Goal: Transaction & Acquisition: Purchase product/service

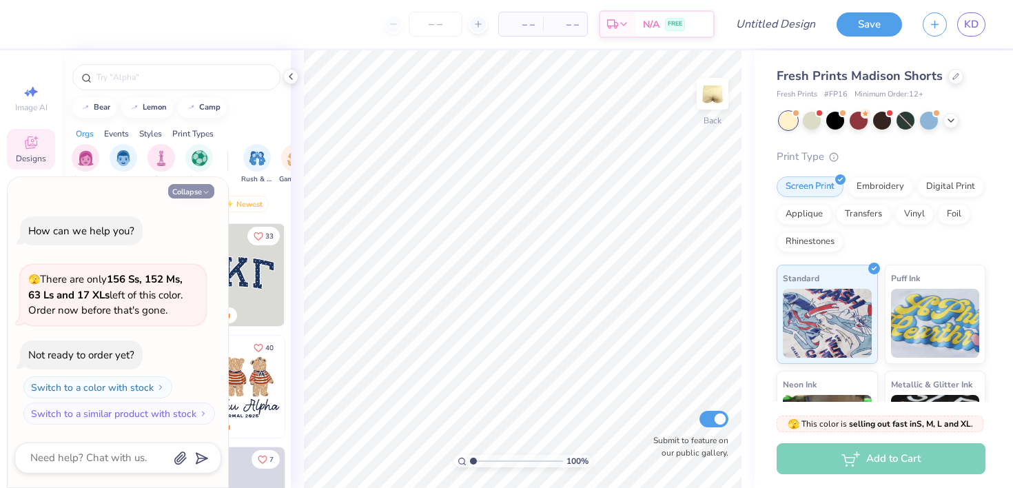
click at [203, 187] on button "Collapse" at bounding box center [191, 191] width 46 height 14
type textarea "x"
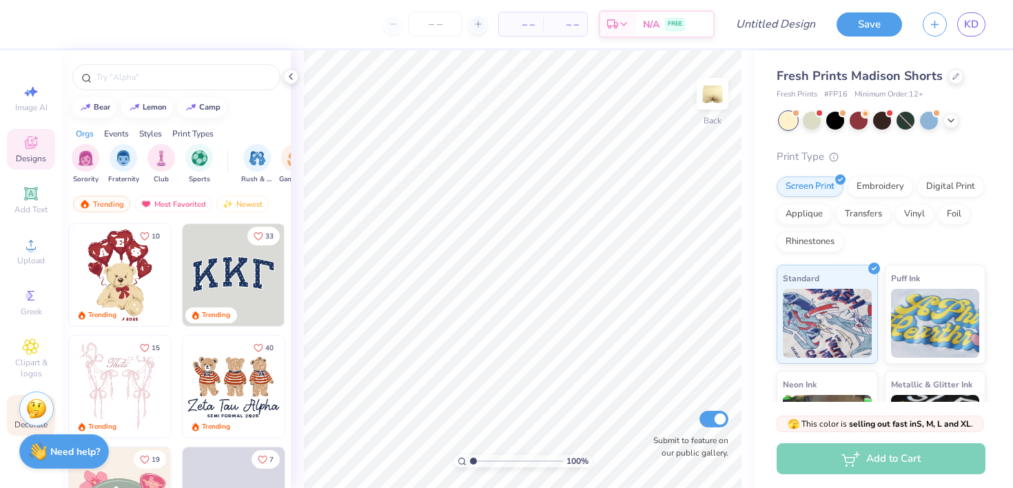
click at [16, 424] on span "Decorate" at bounding box center [30, 424] width 33 height 11
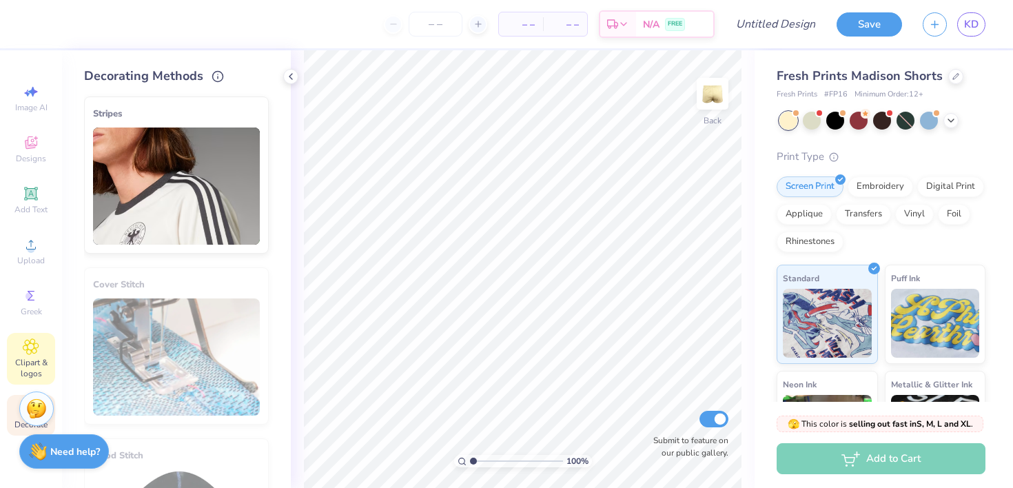
click at [31, 340] on icon at bounding box center [31, 346] width 16 height 17
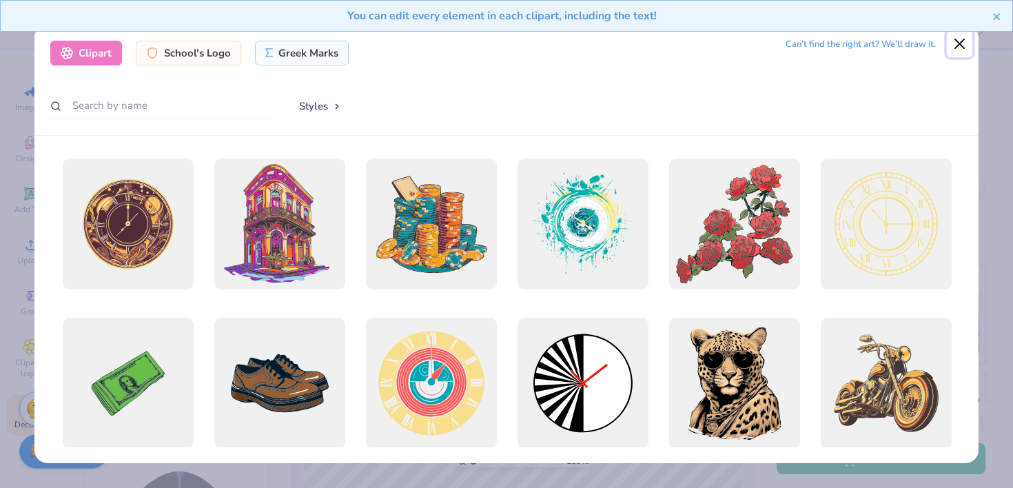
click at [958, 43] on button "Close" at bounding box center [960, 44] width 26 height 26
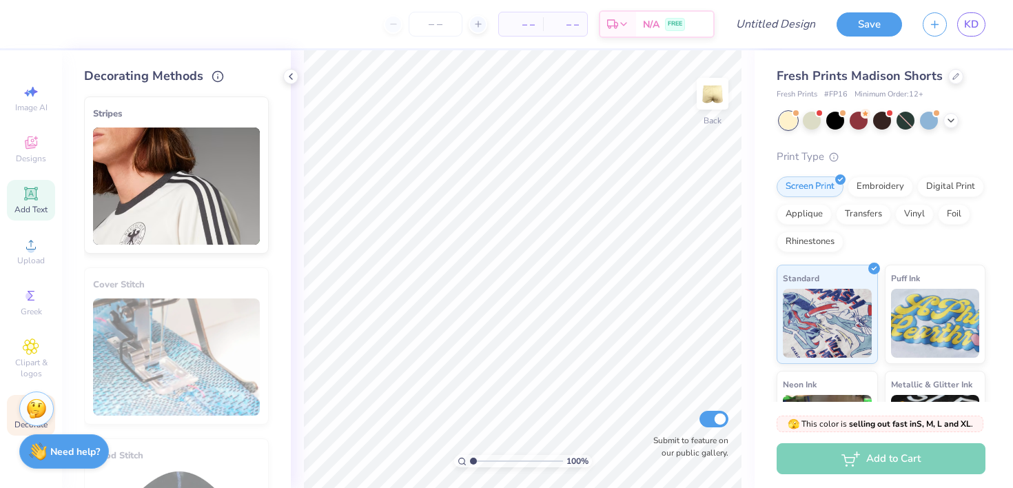
click at [34, 209] on span "Add Text" at bounding box center [30, 209] width 33 height 11
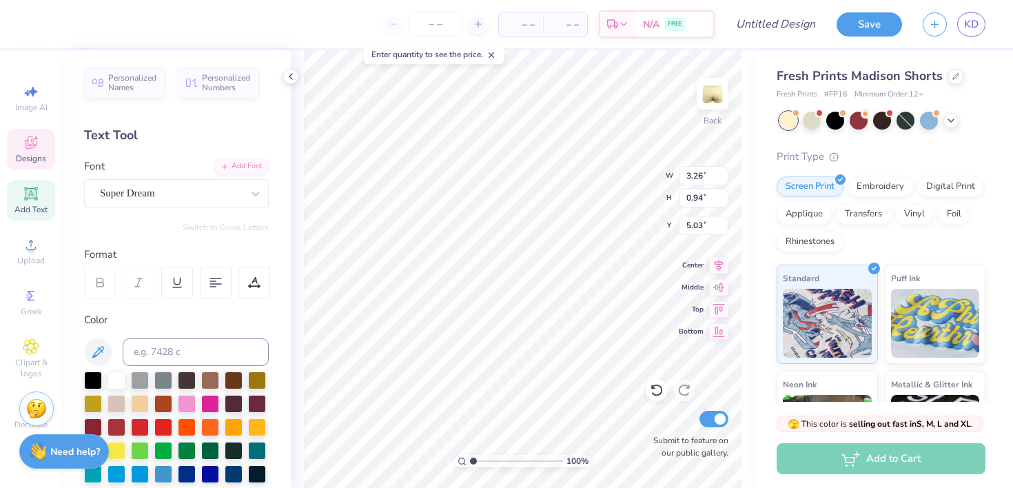
click at [40, 153] on span "Designs" at bounding box center [31, 158] width 30 height 11
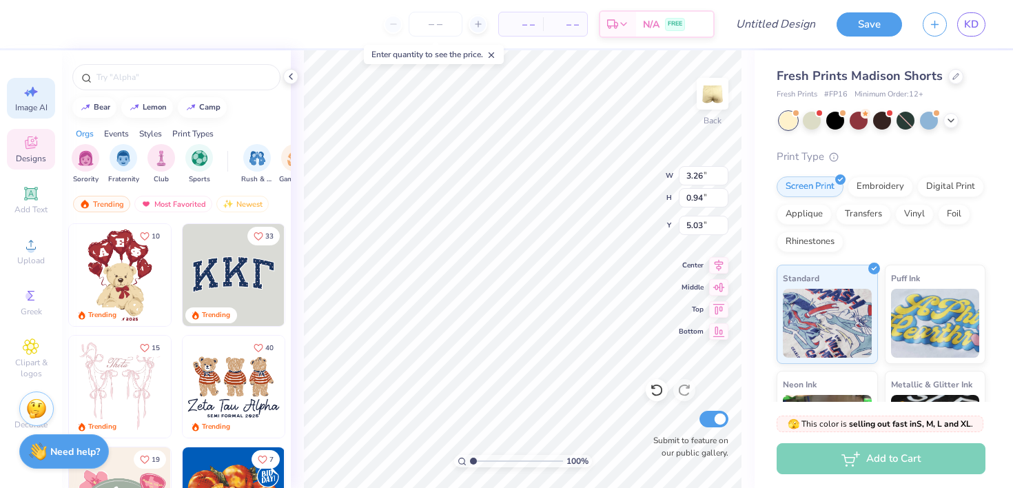
click at [31, 105] on span "Image AI" at bounding box center [31, 107] width 32 height 11
select select "4"
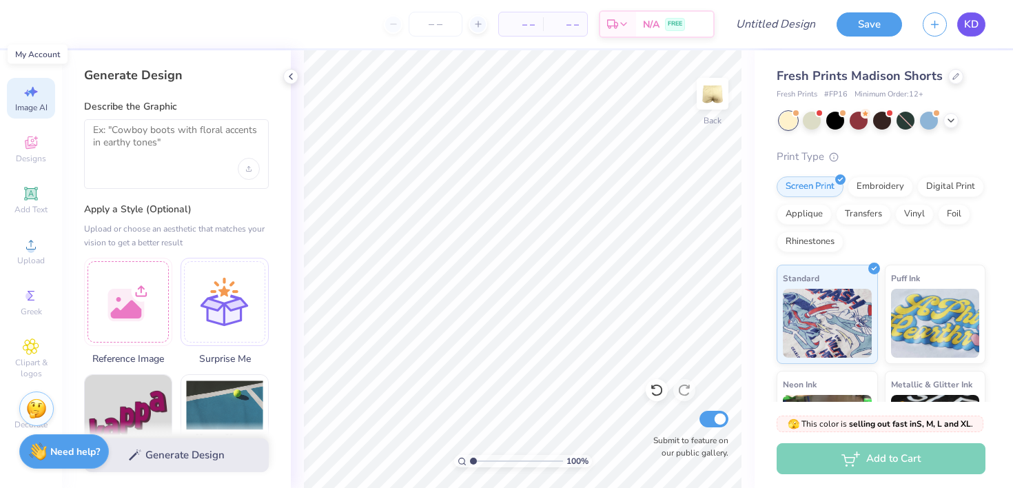
click at [967, 33] on link "KD" at bounding box center [971, 24] width 28 height 24
click at [979, 31] on link "KD" at bounding box center [971, 24] width 28 height 24
click at [973, 23] on span "KD" at bounding box center [971, 25] width 14 height 16
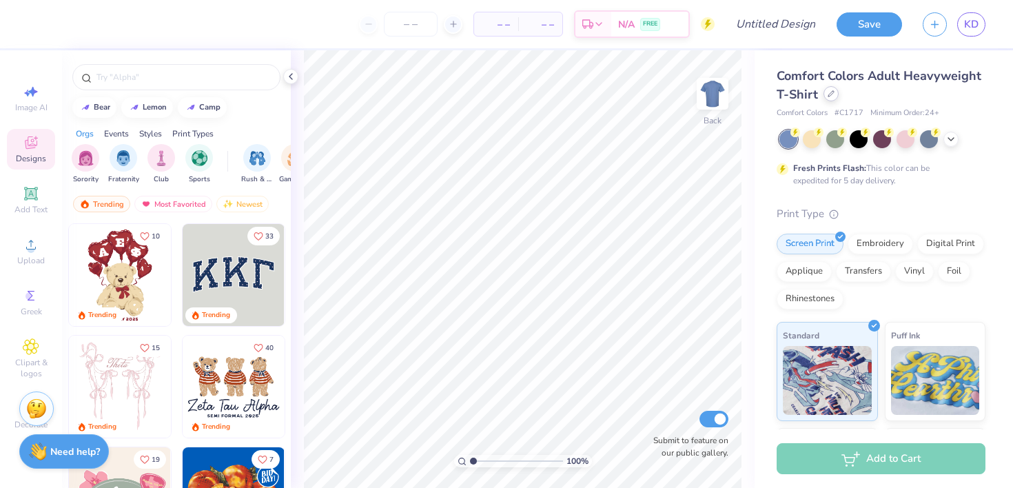
click at [828, 96] on icon at bounding box center [831, 94] width 6 height 6
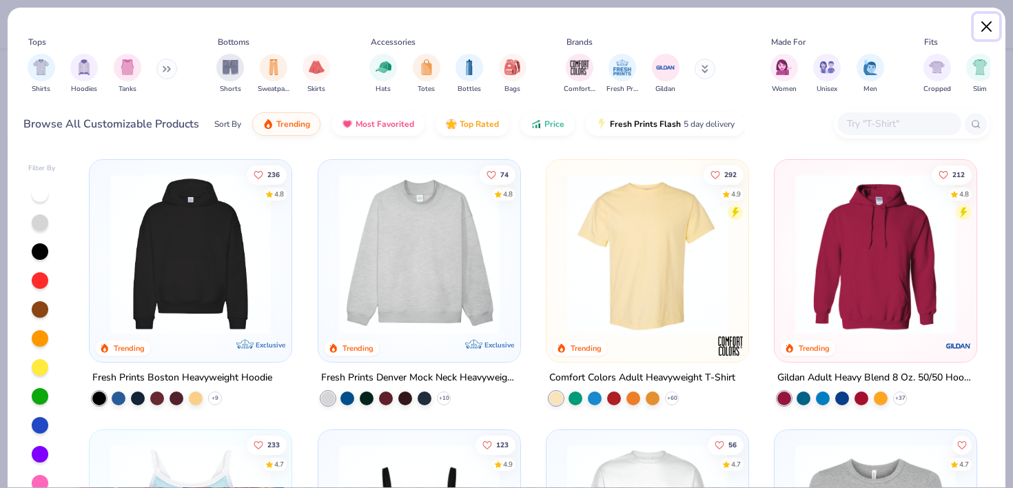
click at [984, 30] on button "Close" at bounding box center [986, 27] width 26 height 26
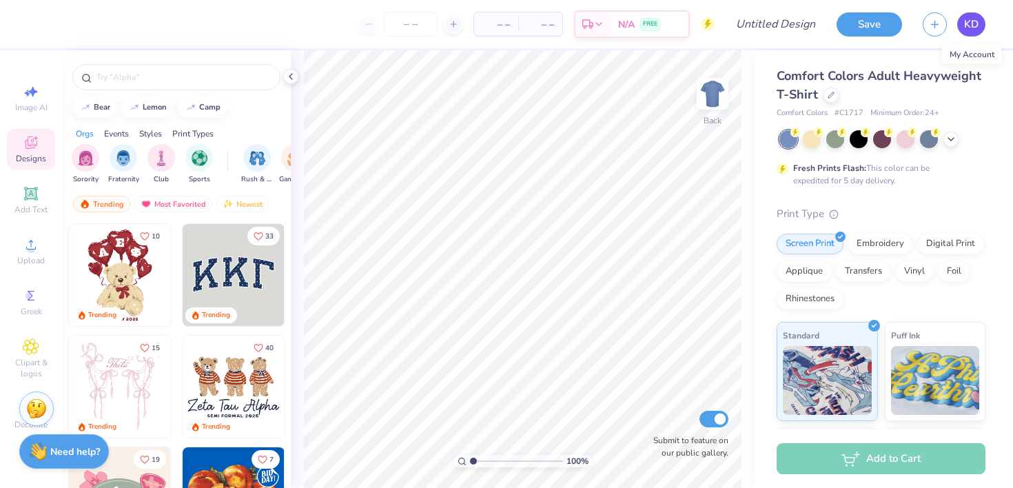
click at [969, 19] on span "KD" at bounding box center [971, 25] width 14 height 16
click at [947, 142] on icon at bounding box center [950, 137] width 11 height 11
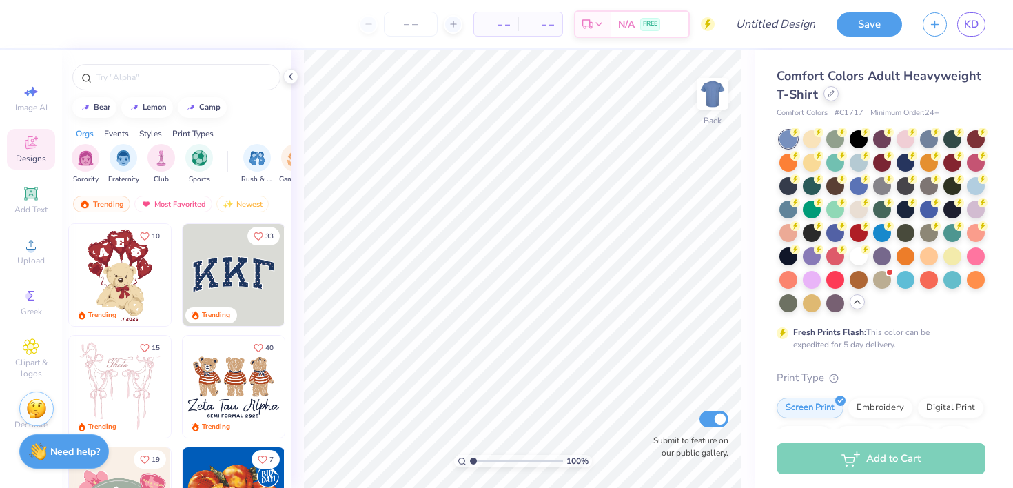
click at [829, 94] on icon at bounding box center [830, 93] width 7 height 7
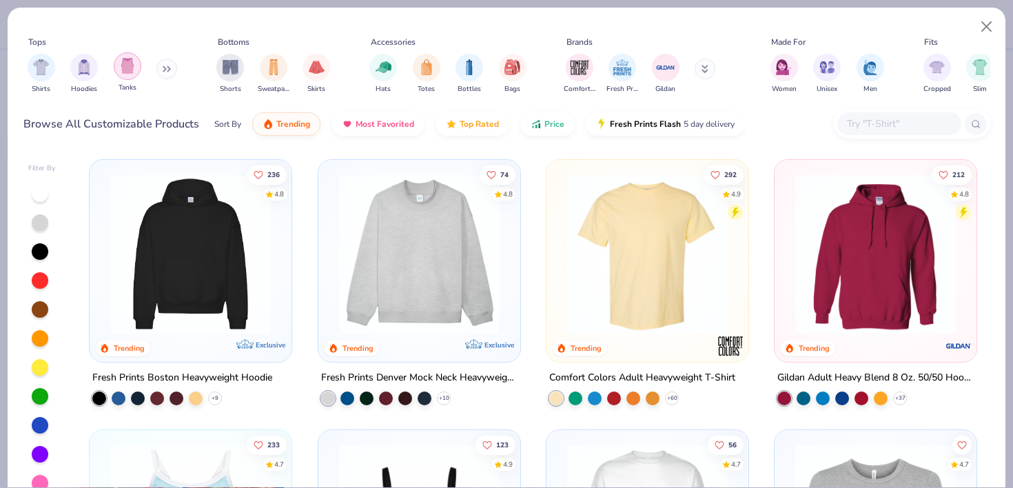
click at [121, 70] on img "filter for Tanks" at bounding box center [127, 66] width 15 height 16
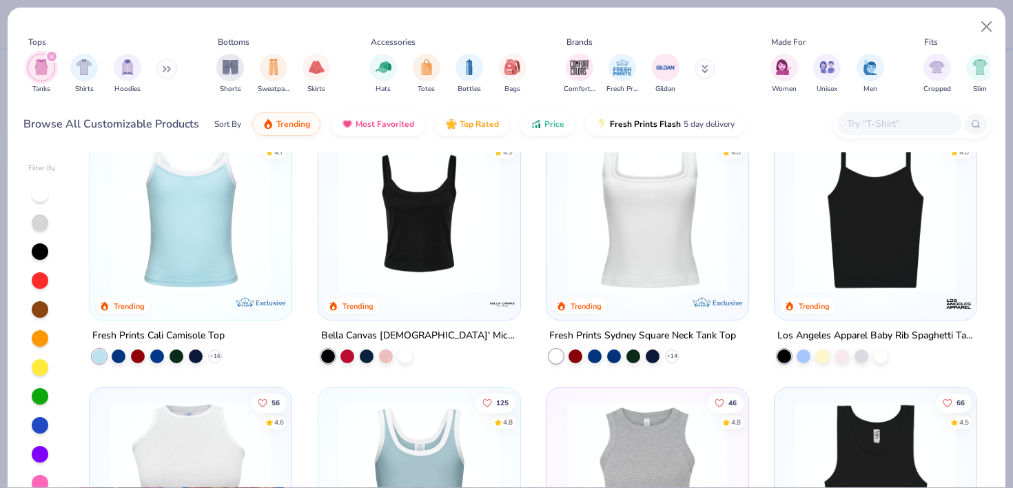
scroll to position [50, 0]
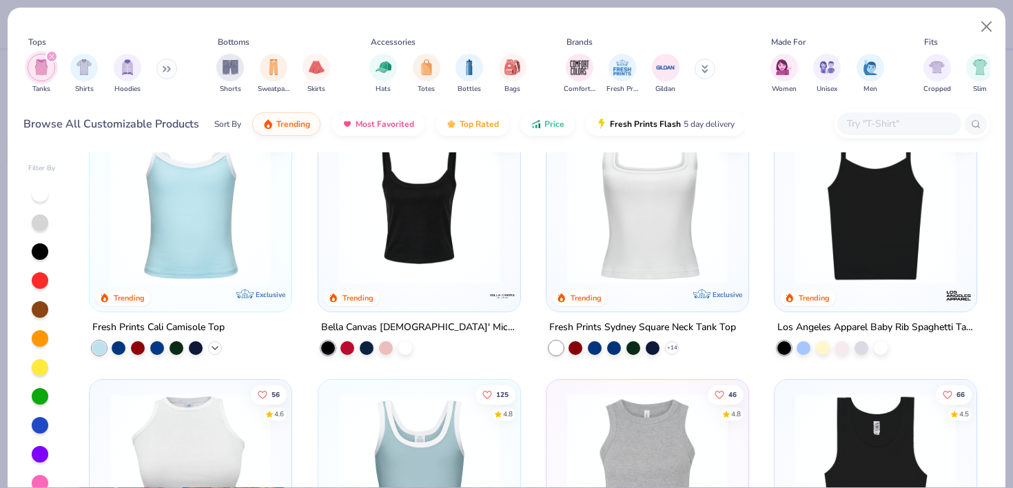
click at [216, 349] on icon at bounding box center [214, 347] width 11 height 11
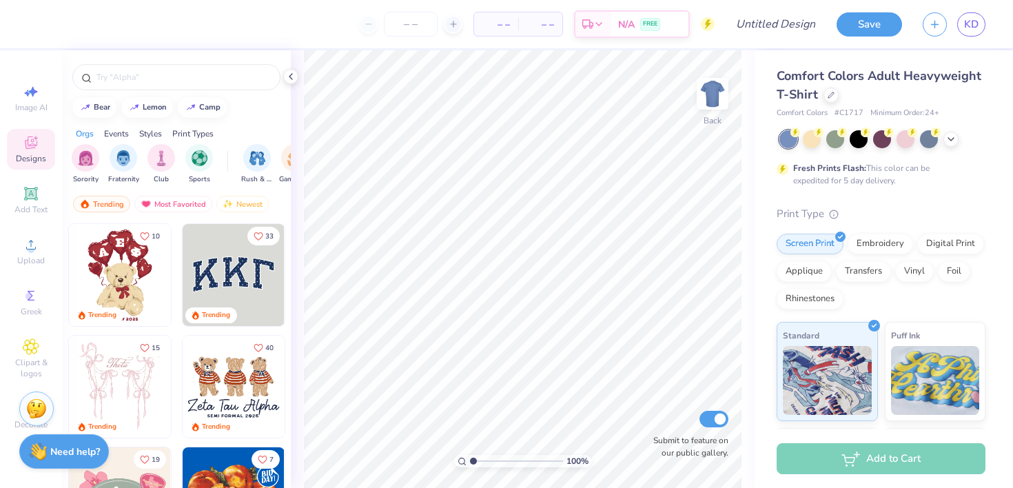
click at [821, 95] on div "Comfort Colors Adult Heavyweight T-Shirt" at bounding box center [880, 85] width 209 height 37
click at [828, 95] on icon at bounding box center [830, 93] width 7 height 7
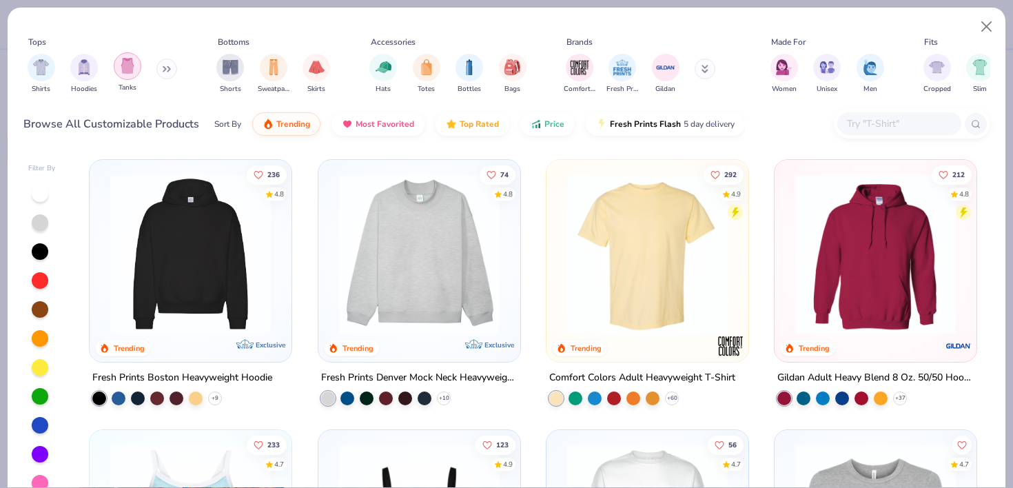
click at [115, 67] on div "filter for Tanks" at bounding box center [128, 66] width 28 height 28
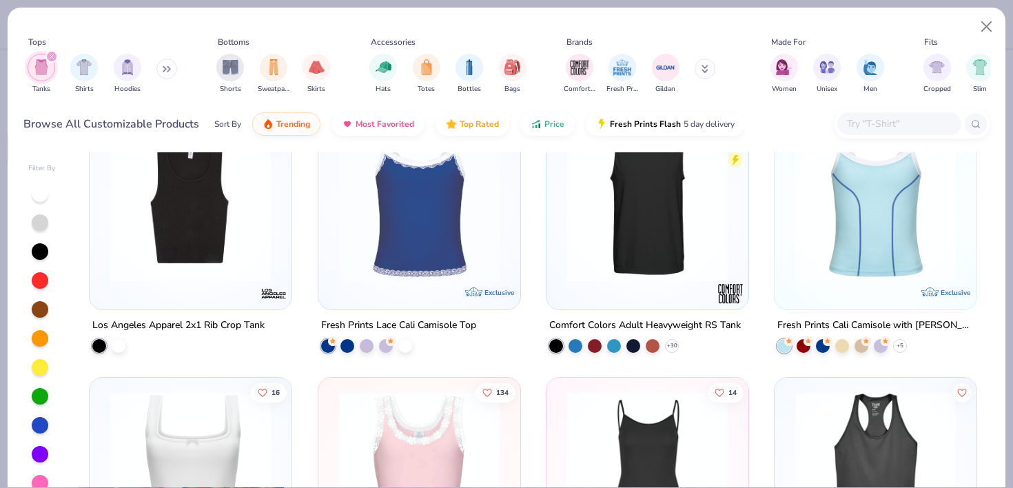
scroll to position [864, 0]
click at [842, 342] on div at bounding box center [842, 344] width 14 height 14
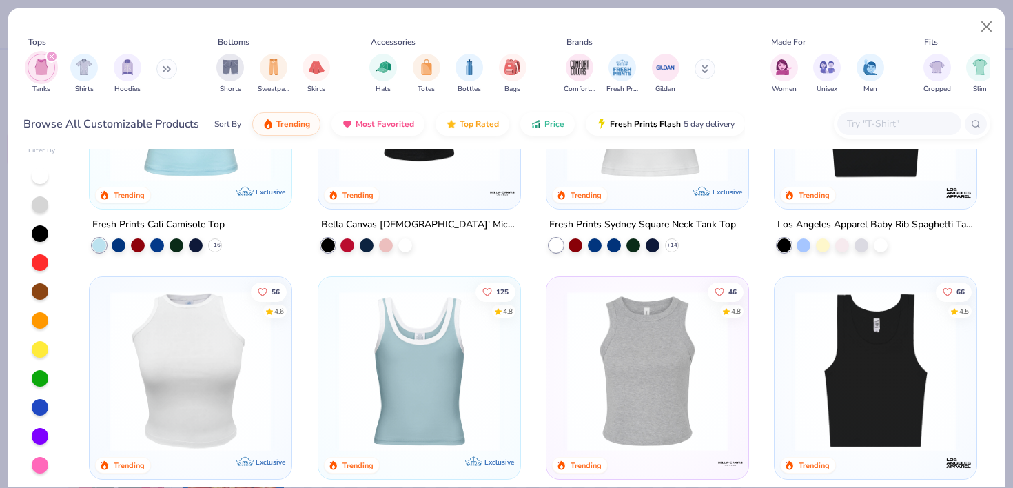
scroll to position [0, 0]
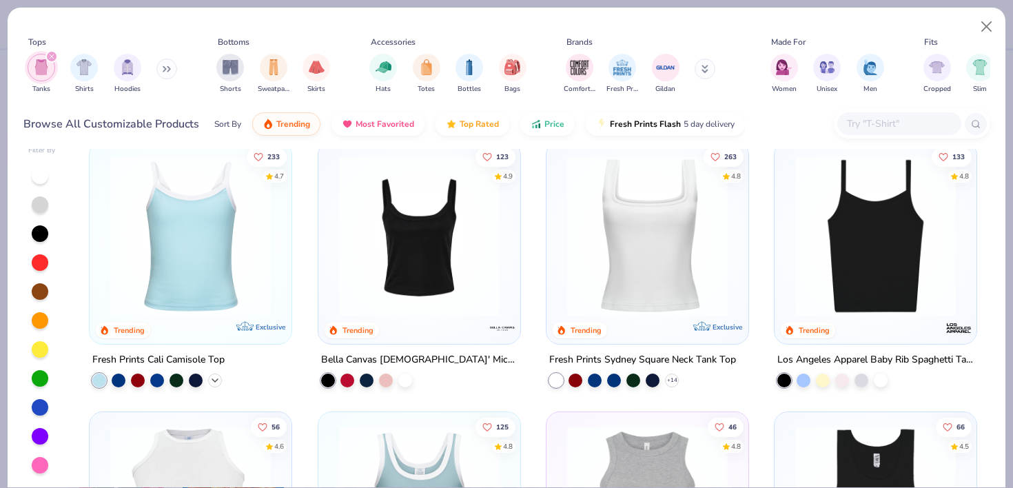
click at [216, 376] on icon at bounding box center [214, 380] width 11 height 11
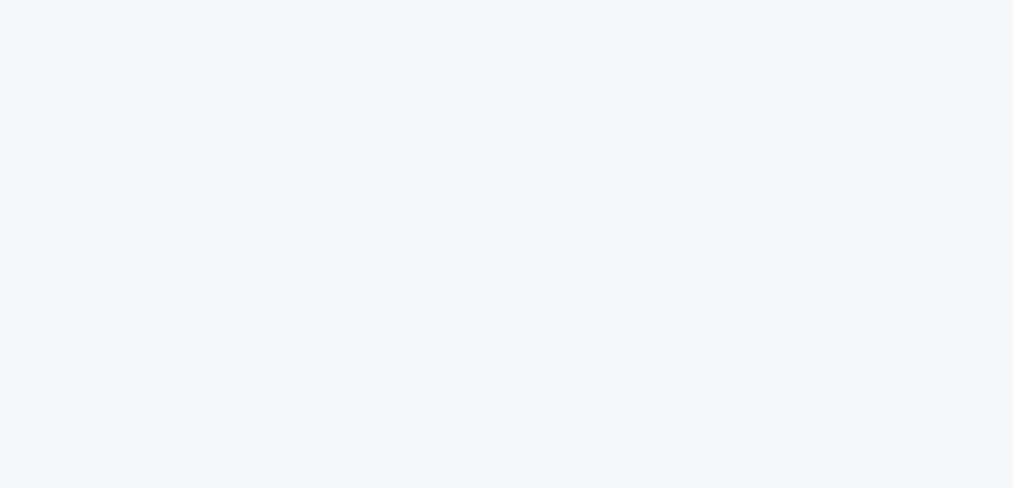
click at [532, 253] on div at bounding box center [506, 244] width 1013 height 488
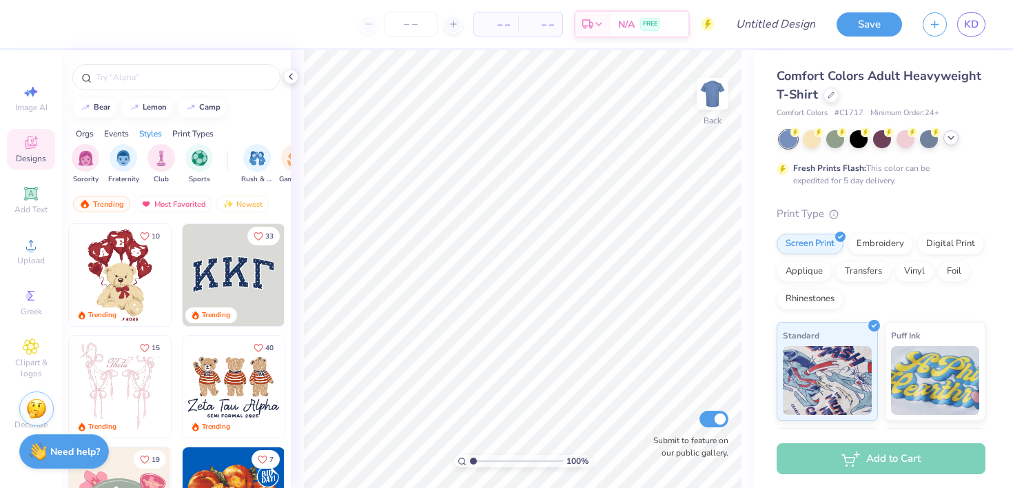
click at [953, 141] on icon at bounding box center [950, 137] width 11 height 11
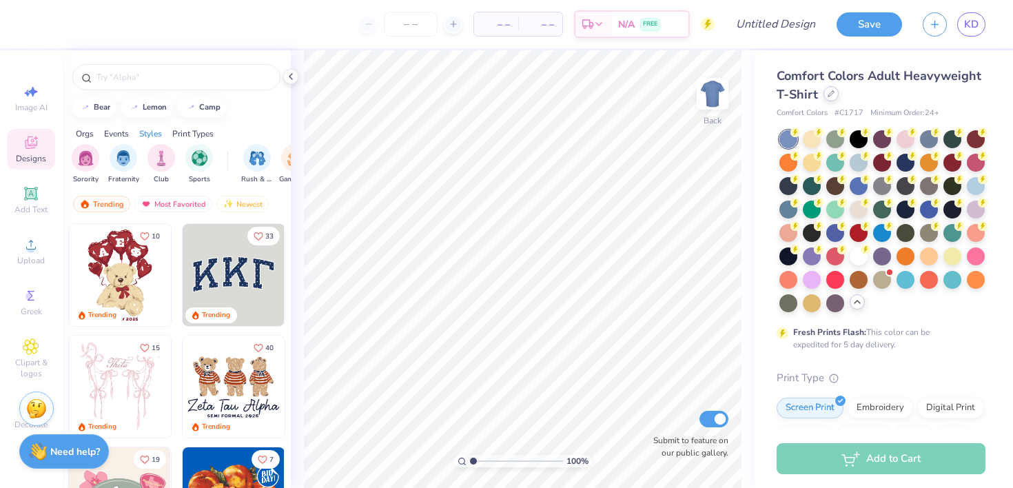
click at [829, 94] on icon at bounding box center [830, 93] width 7 height 7
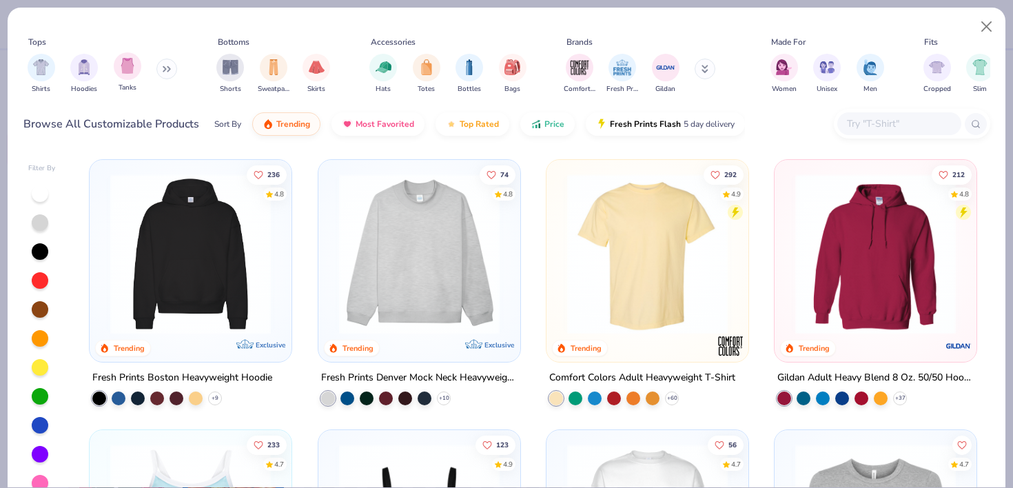
click at [136, 76] on div "Tanks" at bounding box center [128, 72] width 28 height 41
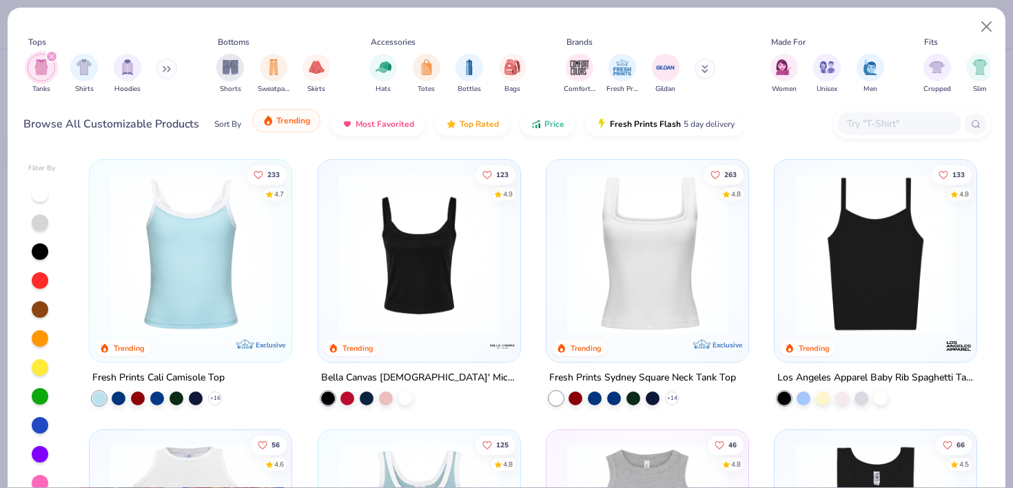
click at [302, 132] on button "Trending" at bounding box center [286, 120] width 68 height 23
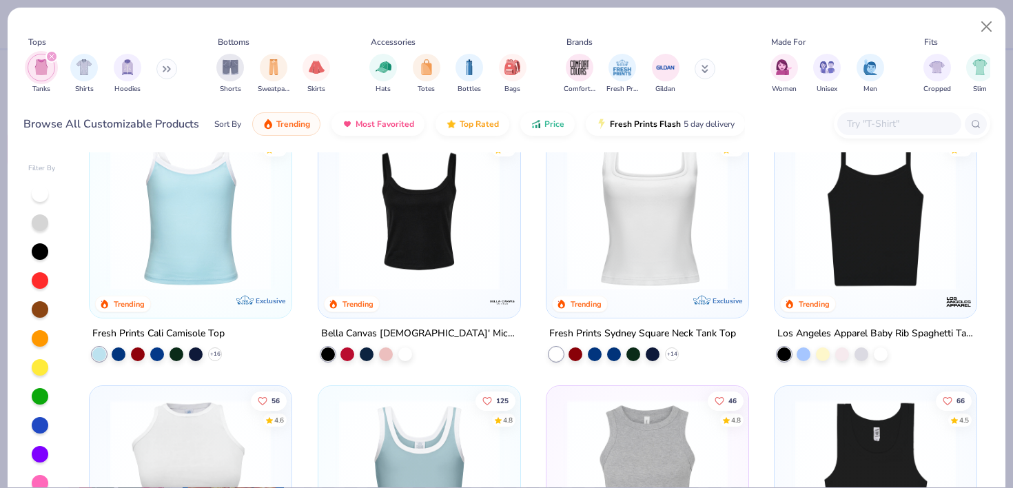
scroll to position [57, 0]
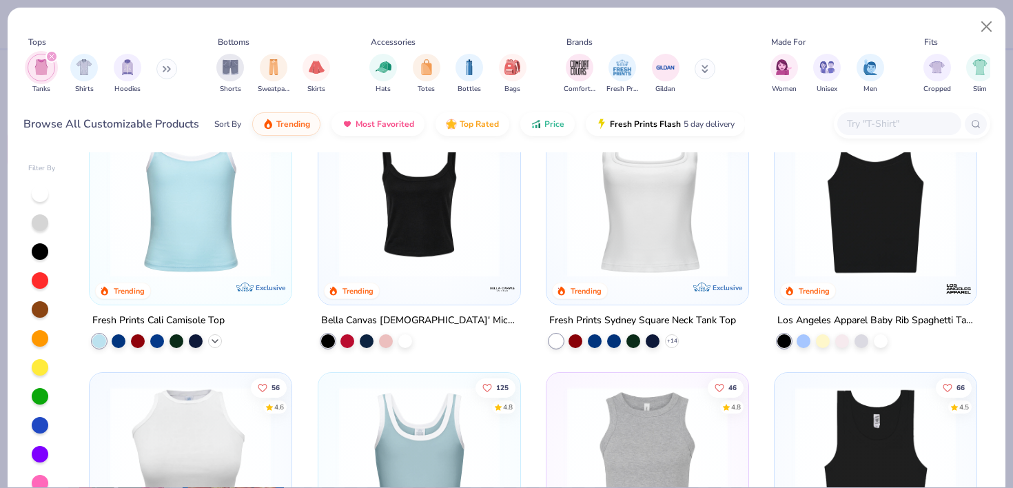
click at [218, 338] on icon at bounding box center [214, 341] width 11 height 11
